Goal: Information Seeking & Learning: Learn about a topic

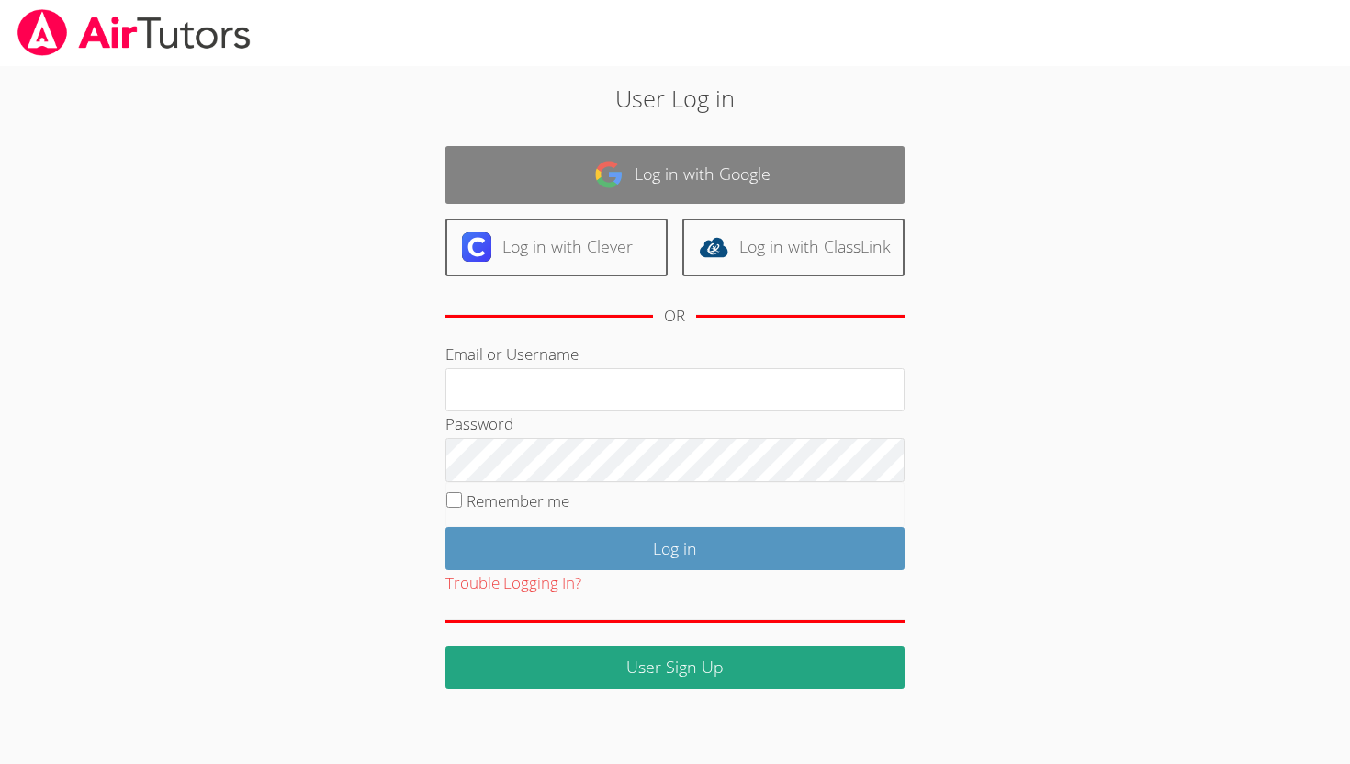
click at [648, 171] on link "Log in with Google" at bounding box center [674, 175] width 459 height 58
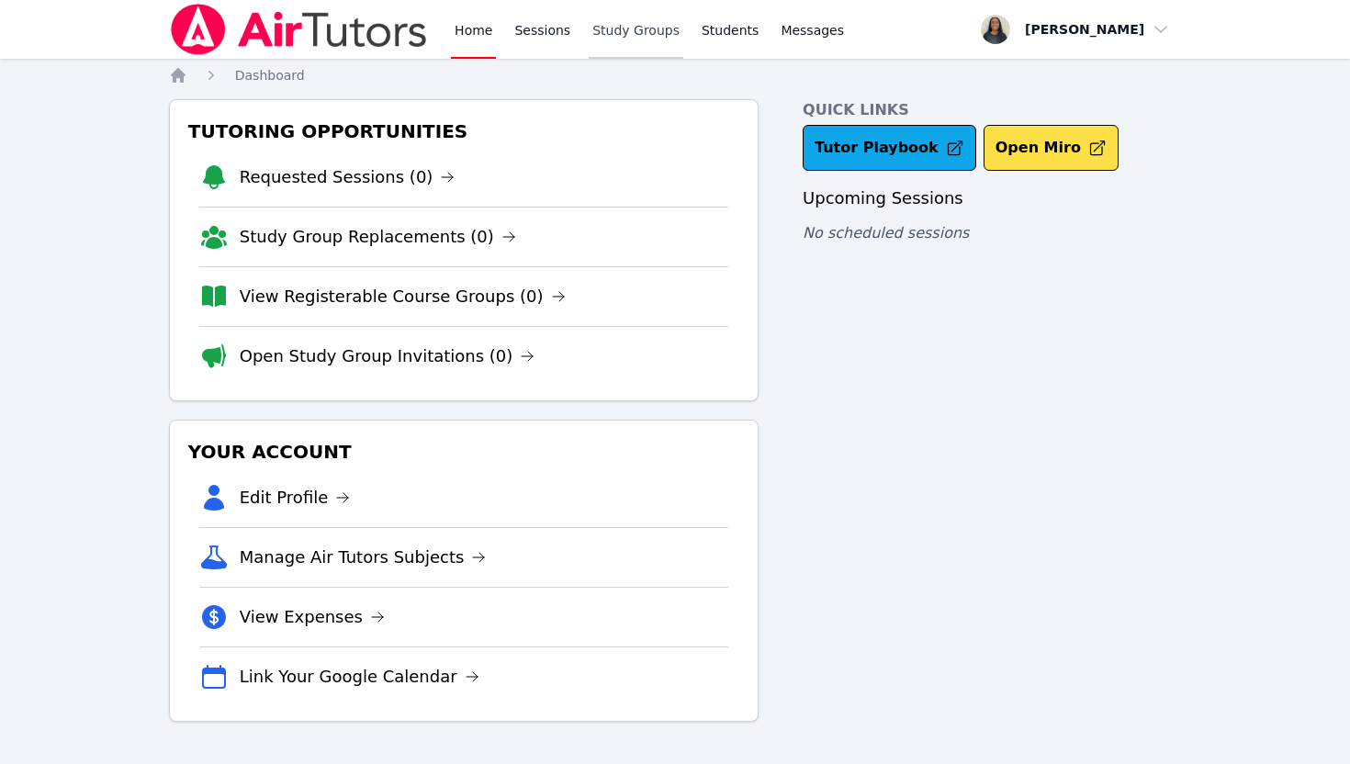
click at [634, 40] on link "Study Groups" at bounding box center [636, 29] width 95 height 59
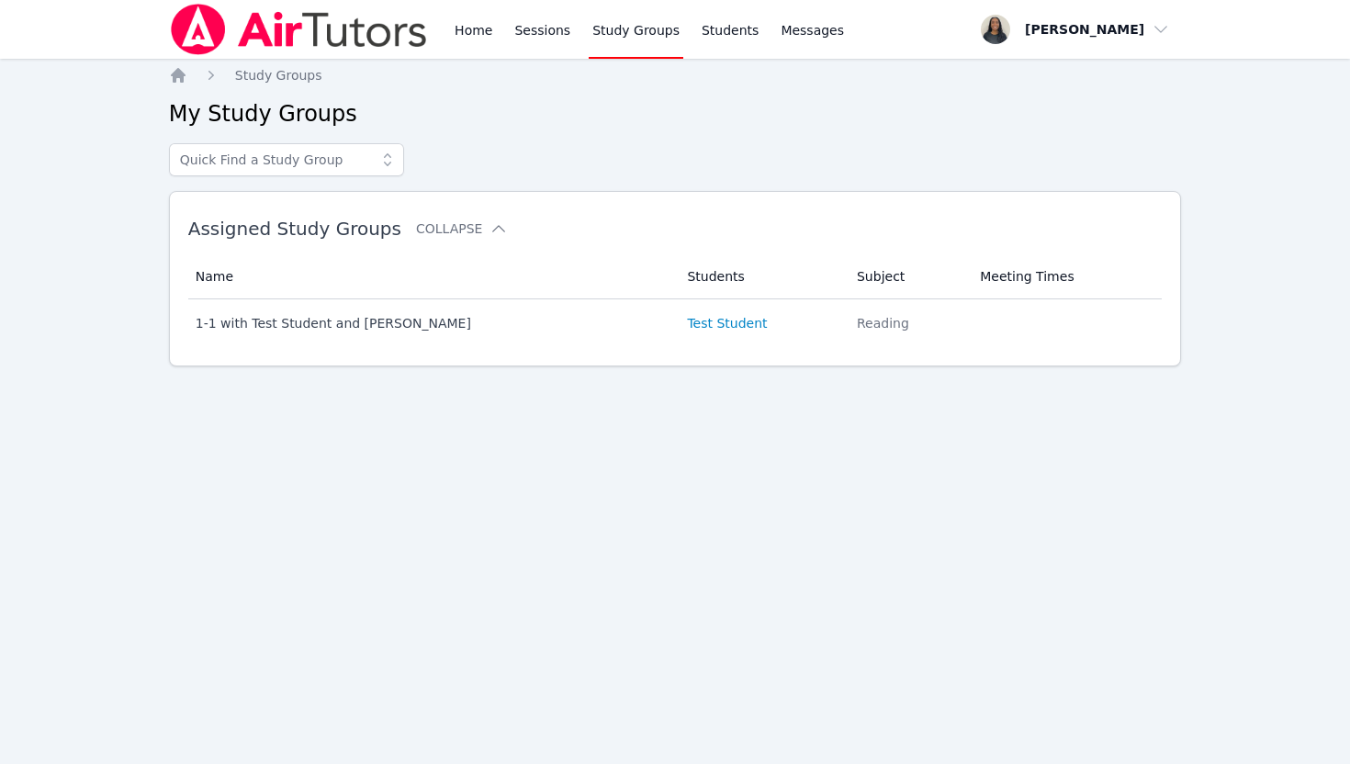
click at [579, 41] on div "Home Sessions Study Groups Students Messages" at bounding box center [649, 29] width 397 height 59
click at [545, 40] on link "Sessions" at bounding box center [542, 29] width 63 height 59
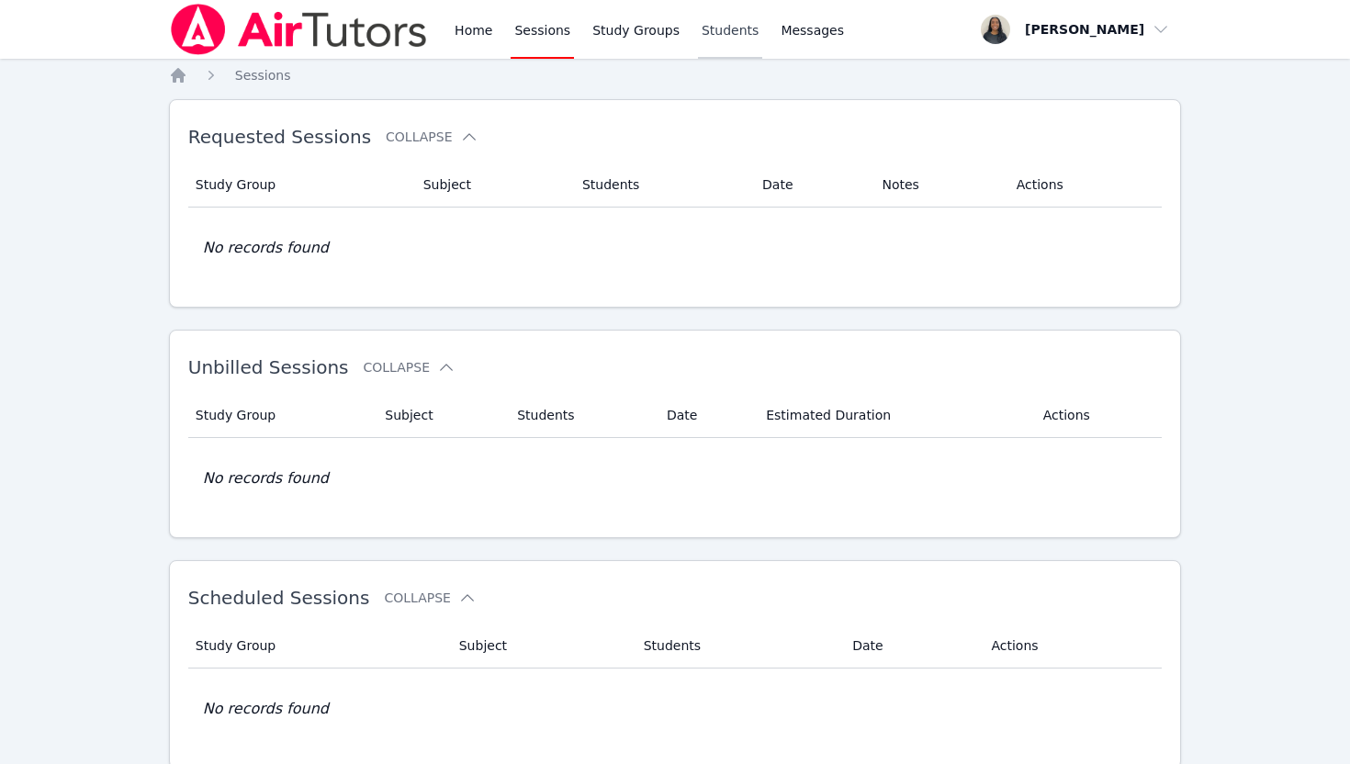
click at [725, 46] on link "Students" at bounding box center [730, 29] width 64 height 59
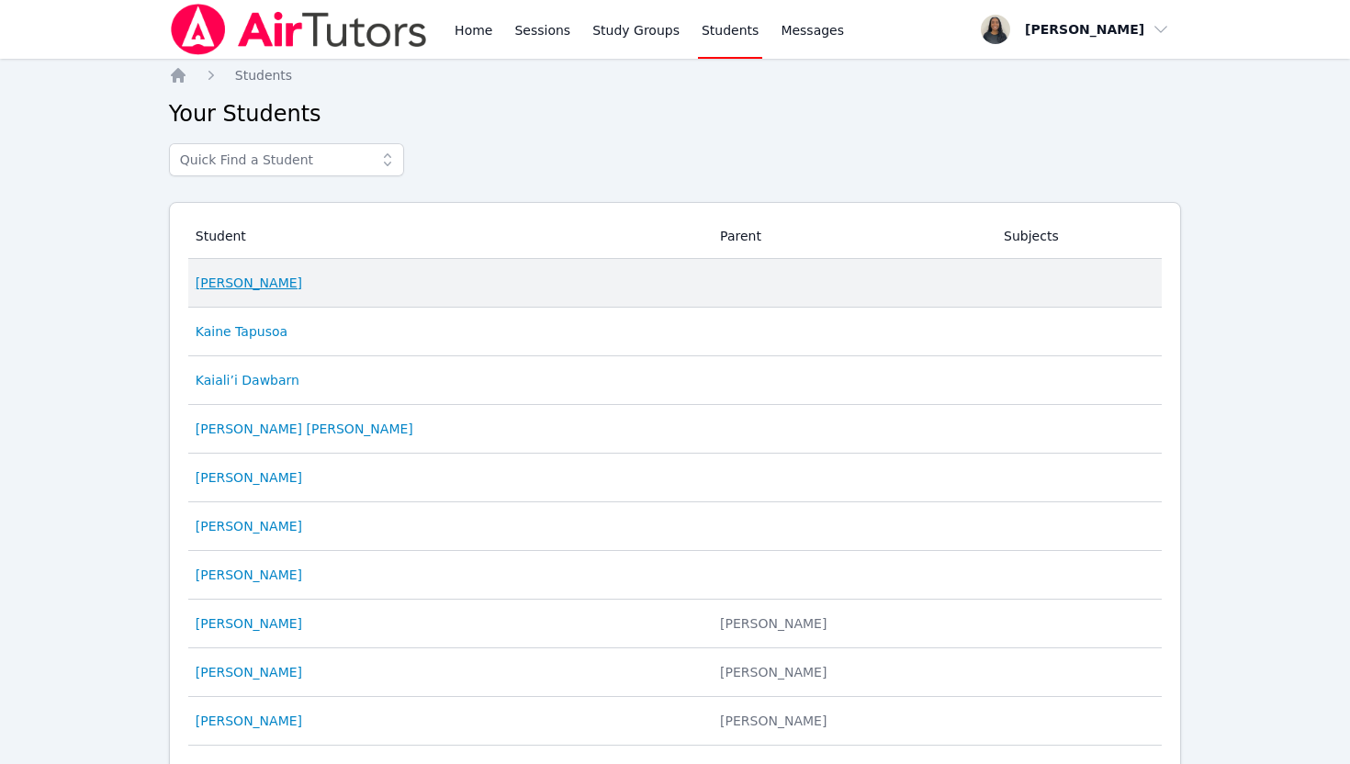
click at [286, 280] on link "[PERSON_NAME]" at bounding box center [249, 283] width 107 height 18
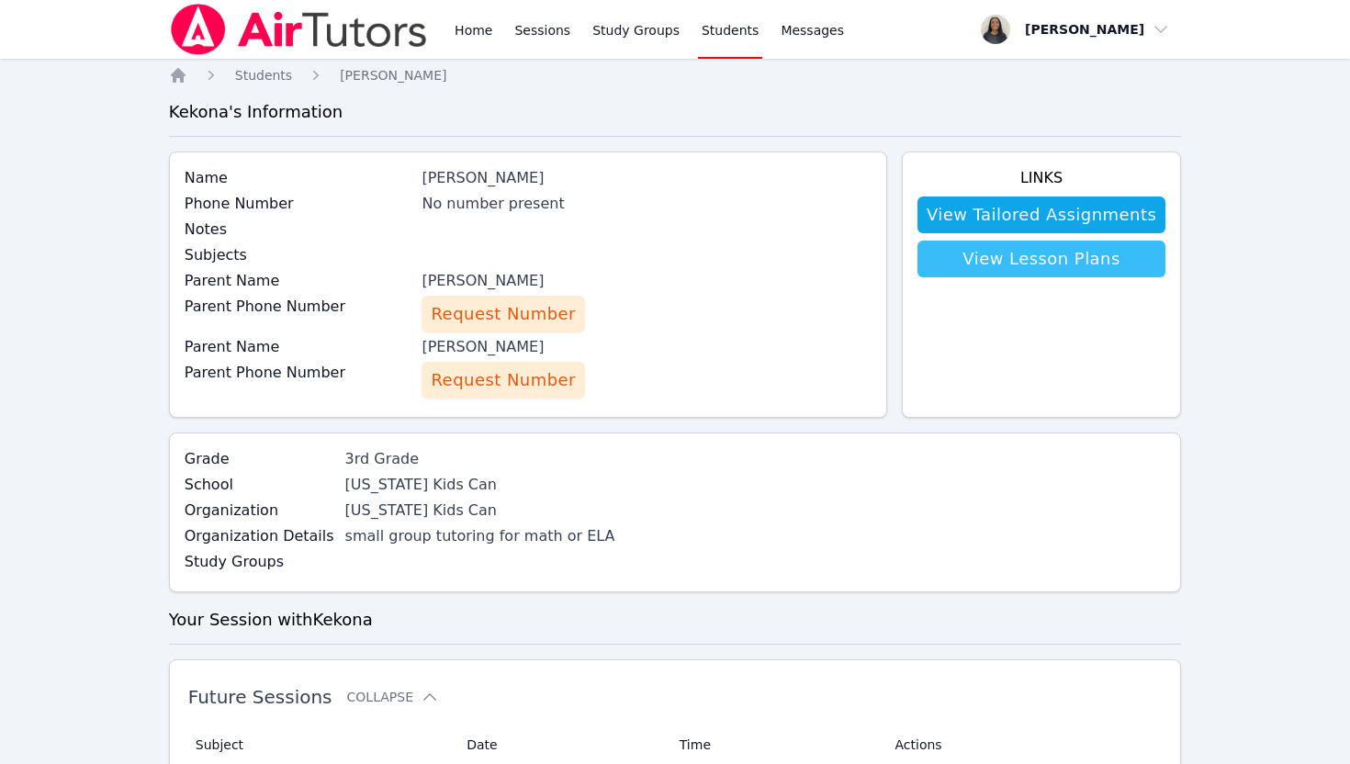
click at [1020, 262] on link "View Lesson Plans" at bounding box center [1041, 259] width 248 height 37
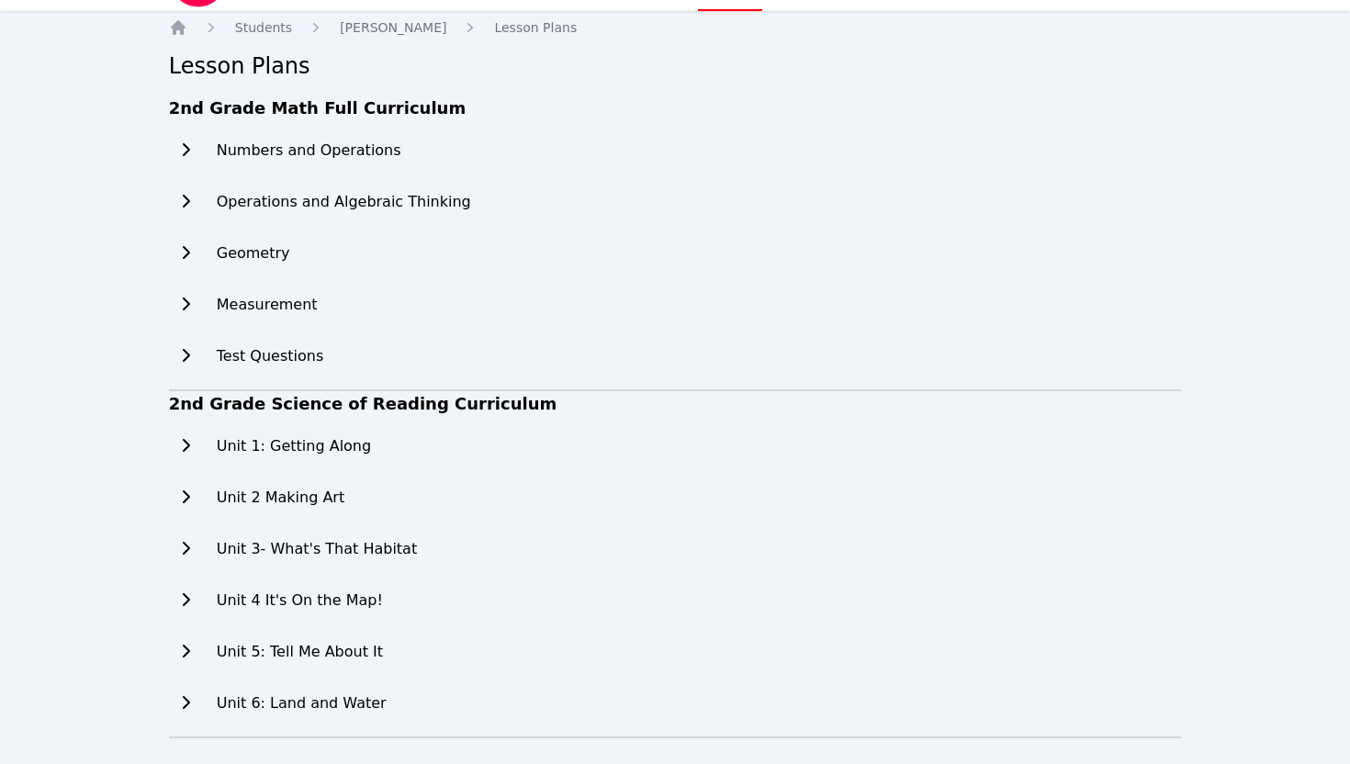
scroll to position [59, 0]
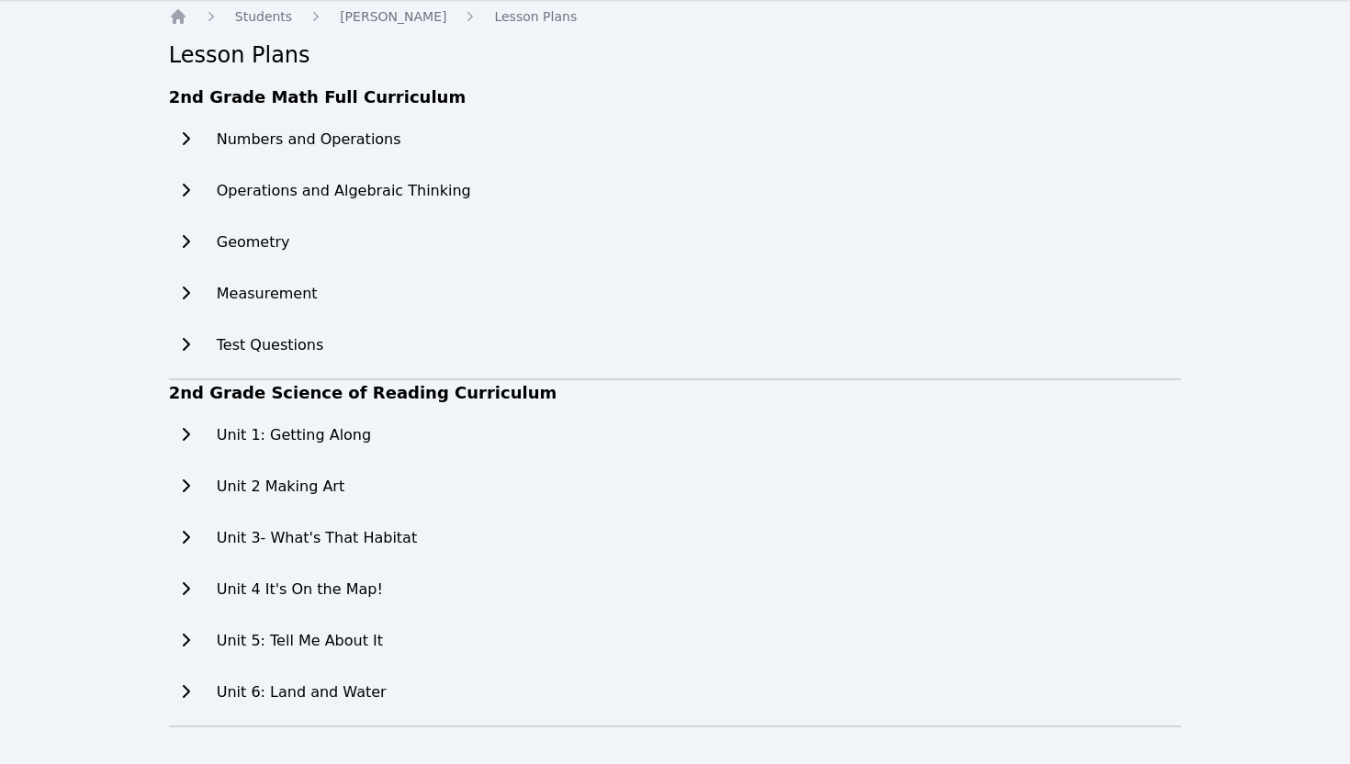
click at [307, 436] on h2 "Unit 1: Getting Along" at bounding box center [294, 435] width 154 height 22
click at [192, 428] on icon at bounding box center [185, 434] width 18 height 15
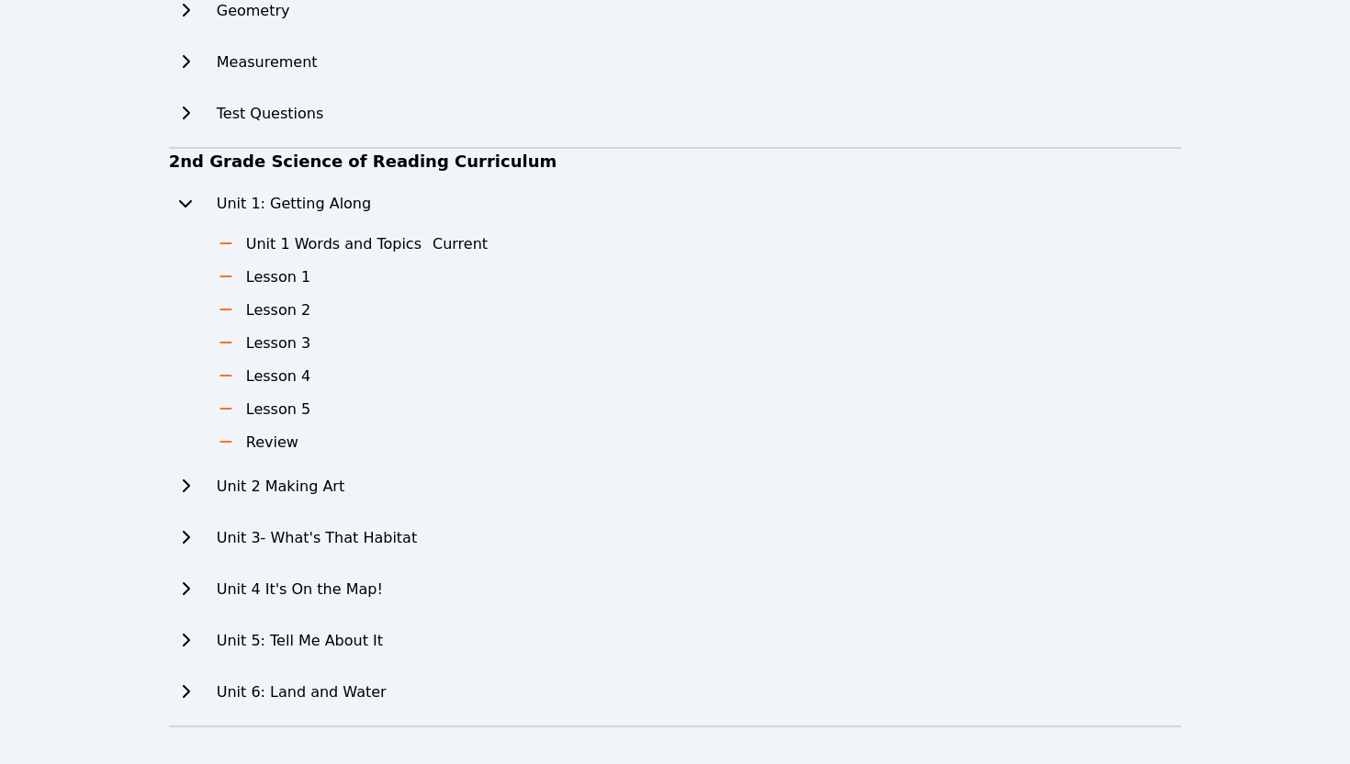
scroll to position [0, 0]
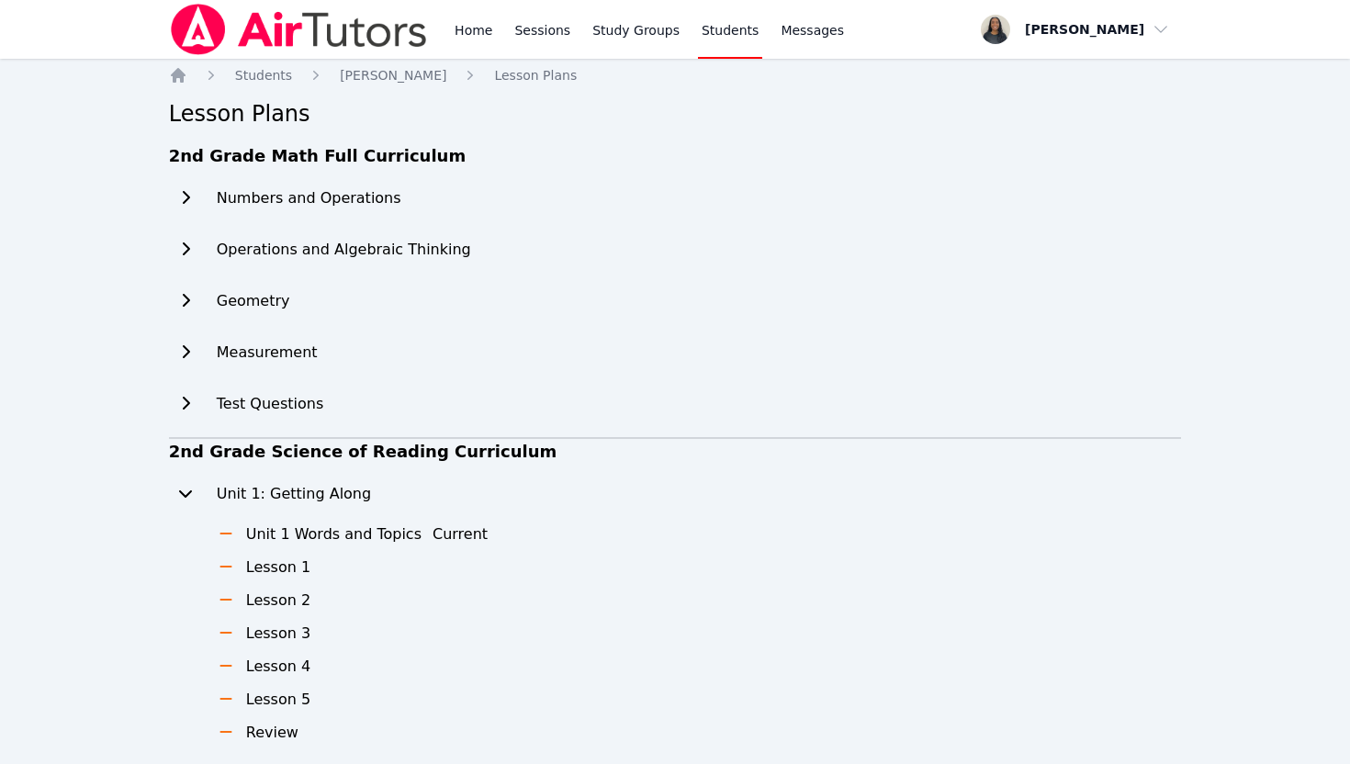
click at [300, 538] on h3 "Unit 1 Words and Topics" at bounding box center [333, 534] width 175 height 22
click at [458, 531] on button "Current" at bounding box center [460, 534] width 55 height 22
click at [372, 531] on h3 "Unit 1 Words and Topics" at bounding box center [333, 534] width 175 height 22
